Goal: Find specific page/section: Find specific page/section

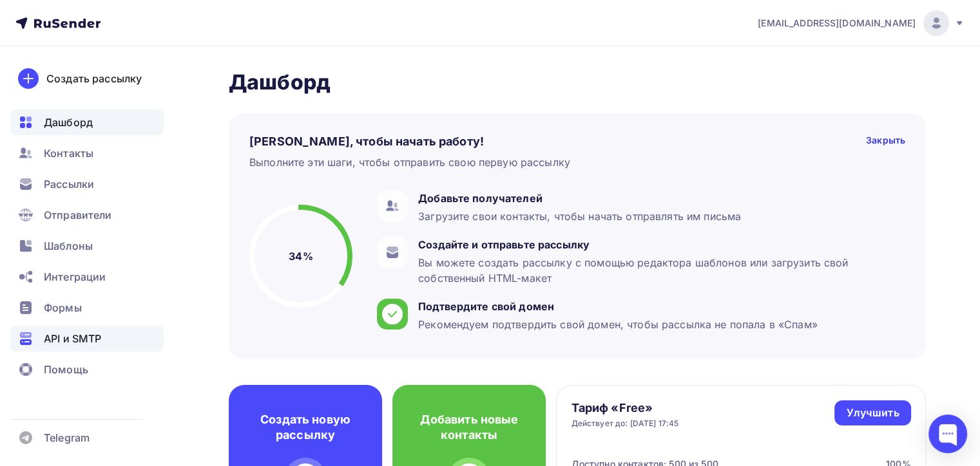
click at [76, 338] on span "API и SMTP" at bounding box center [72, 338] width 57 height 15
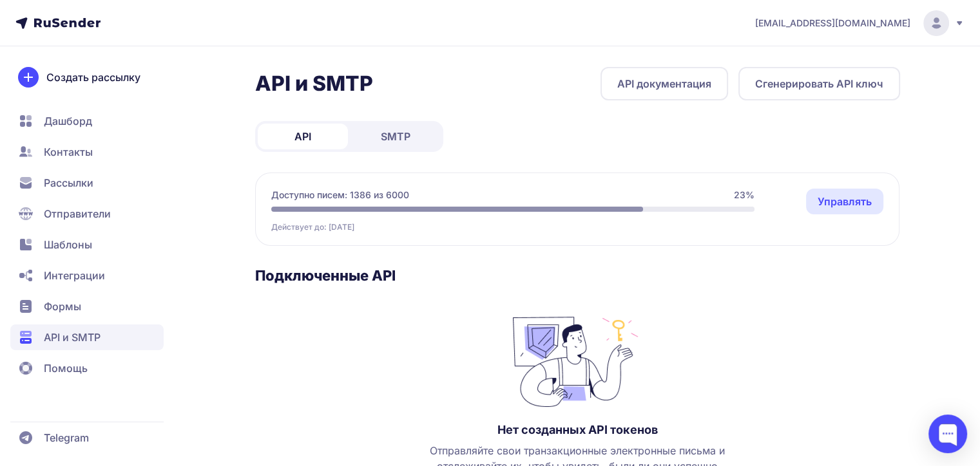
click at [405, 139] on span "SMTP" at bounding box center [396, 136] width 30 height 15
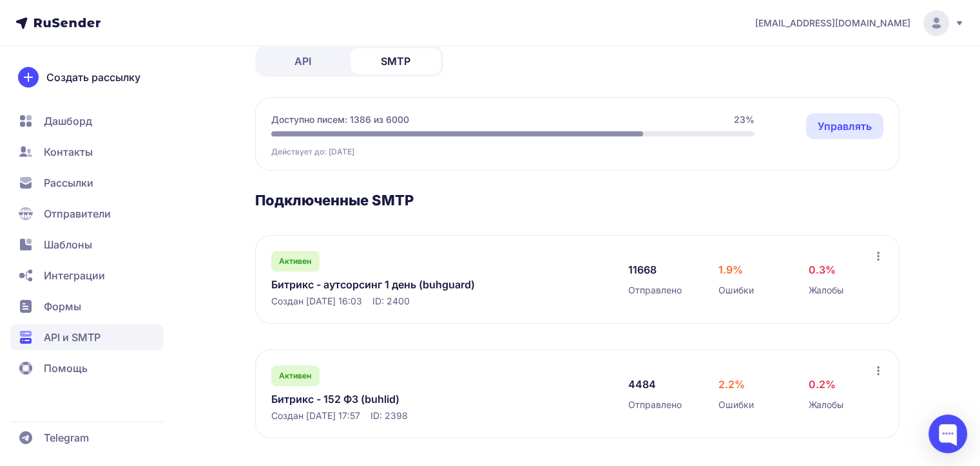
scroll to position [77, 0]
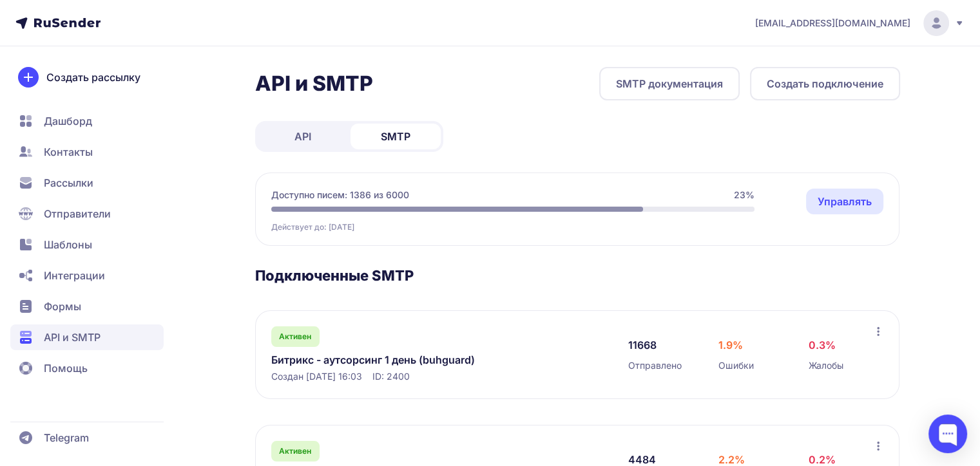
click at [401, 361] on link "Битрикс - аутсорсинг 1 день (buhguard)" at bounding box center [403, 359] width 264 height 15
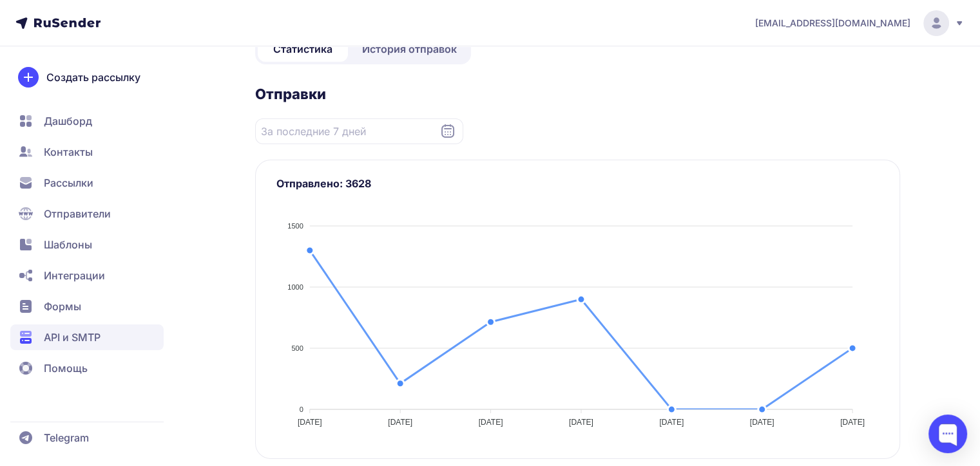
scroll to position [50, 0]
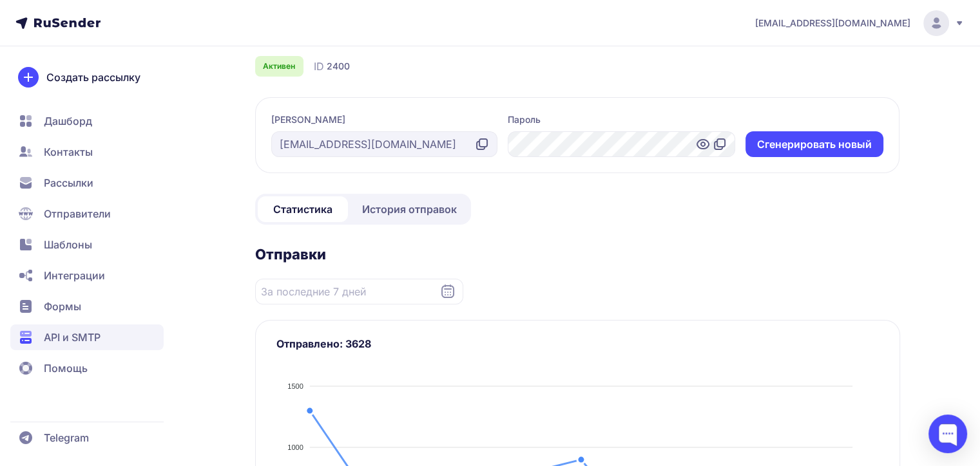
click at [454, 287] on icon at bounding box center [447, 291] width 15 height 15
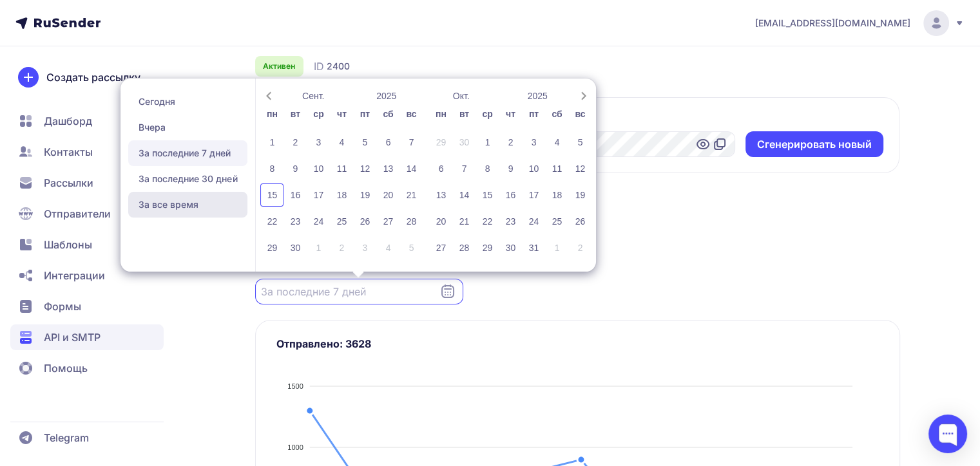
click at [168, 203] on span "За все время" at bounding box center [187, 205] width 119 height 26
type input "23.07.2025 - 15.09.2025"
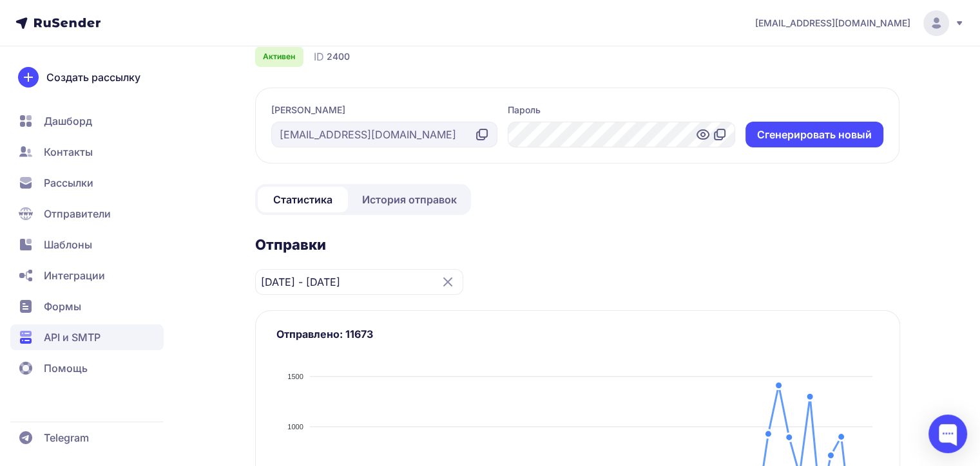
scroll to position [50, 0]
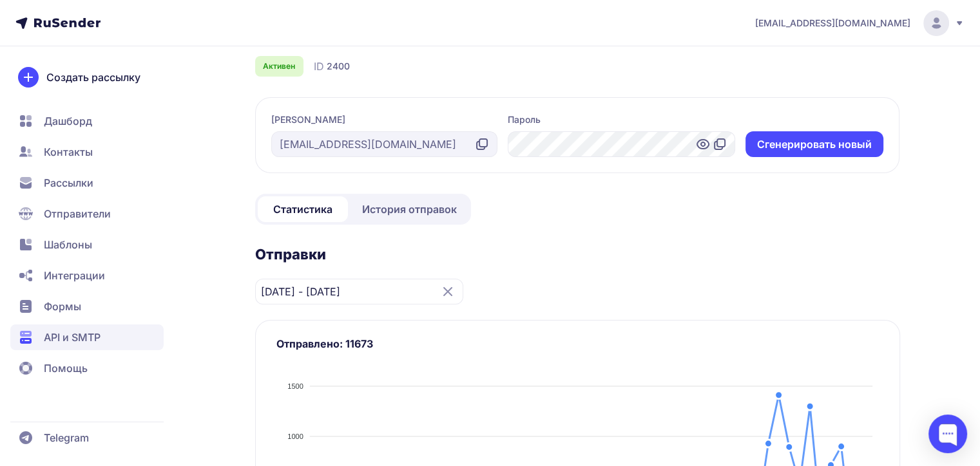
click at [448, 291] on icon at bounding box center [448, 292] width 8 height 8
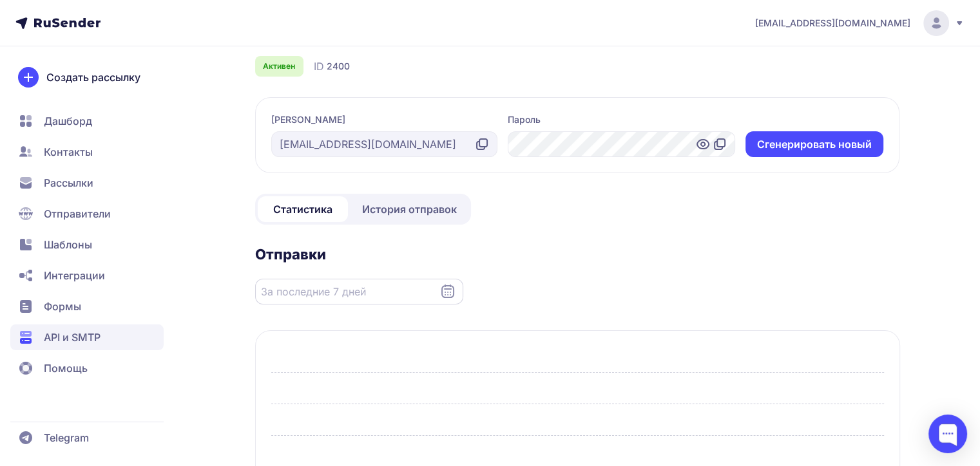
click at [381, 291] on input "Datepicker input" at bounding box center [359, 292] width 208 height 26
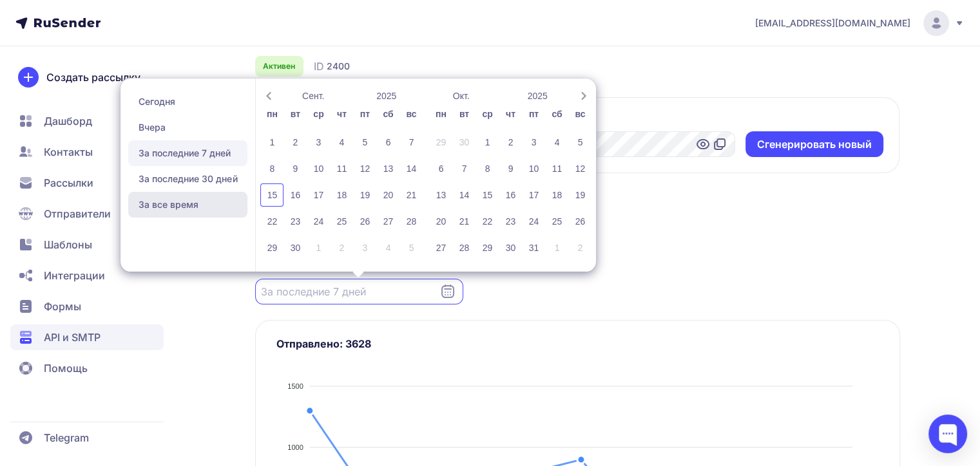
click at [168, 199] on span "За все время" at bounding box center [187, 205] width 119 height 26
type input "23.07.2025 - 15.09.2025"
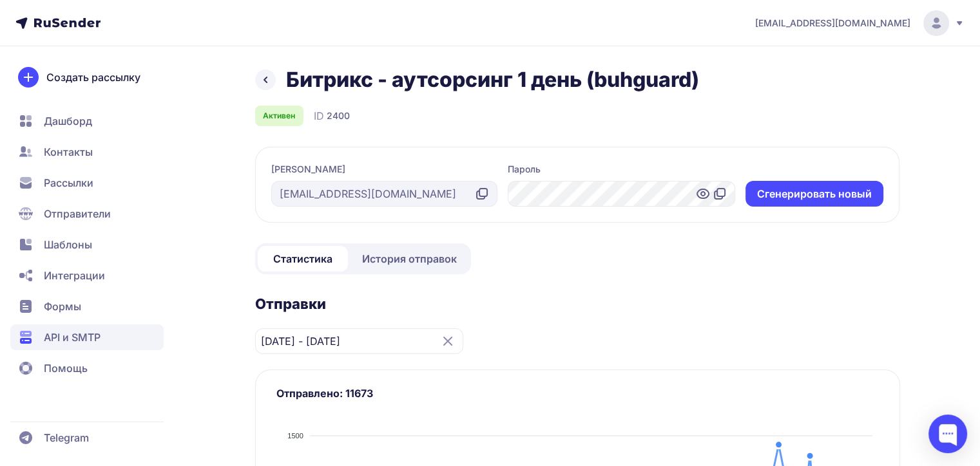
click at [269, 76] on icon at bounding box center [265, 79] width 15 height 15
